Goal: Task Accomplishment & Management: Manage account settings

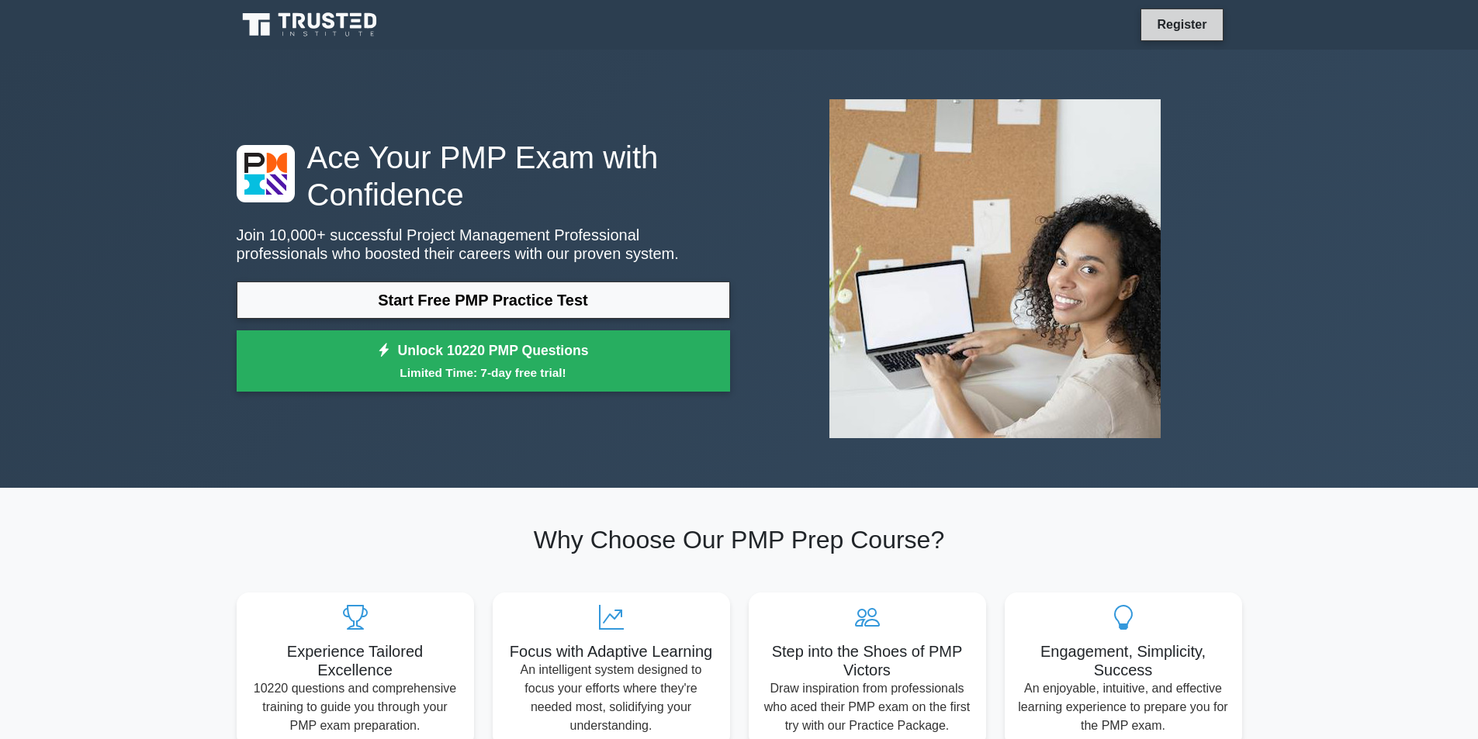
click at [1161, 18] on link "Register" at bounding box center [1181, 24] width 68 height 19
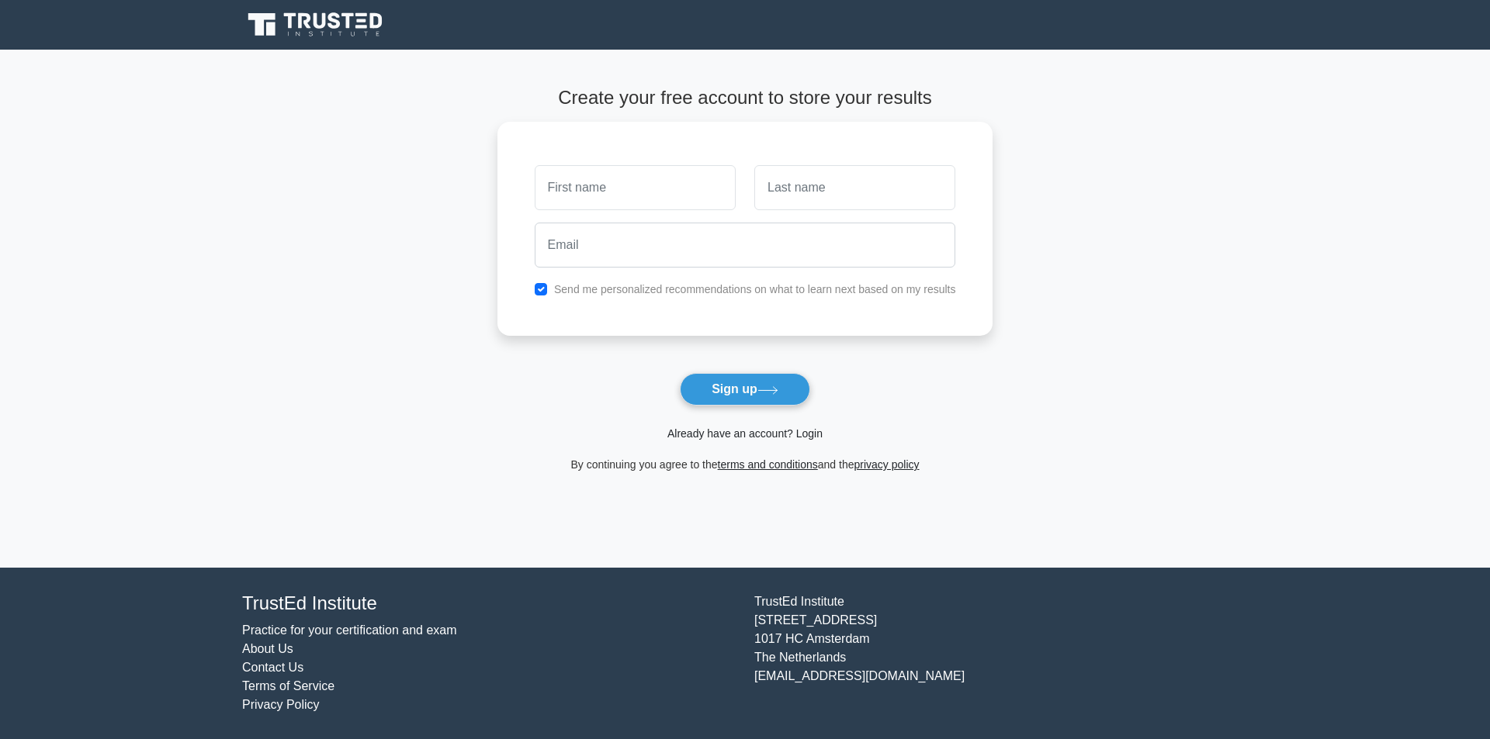
click at [685, 427] on link "Already have an account? Login" at bounding box center [744, 433] width 155 height 12
